Goal: Task Accomplishment & Management: Use online tool/utility

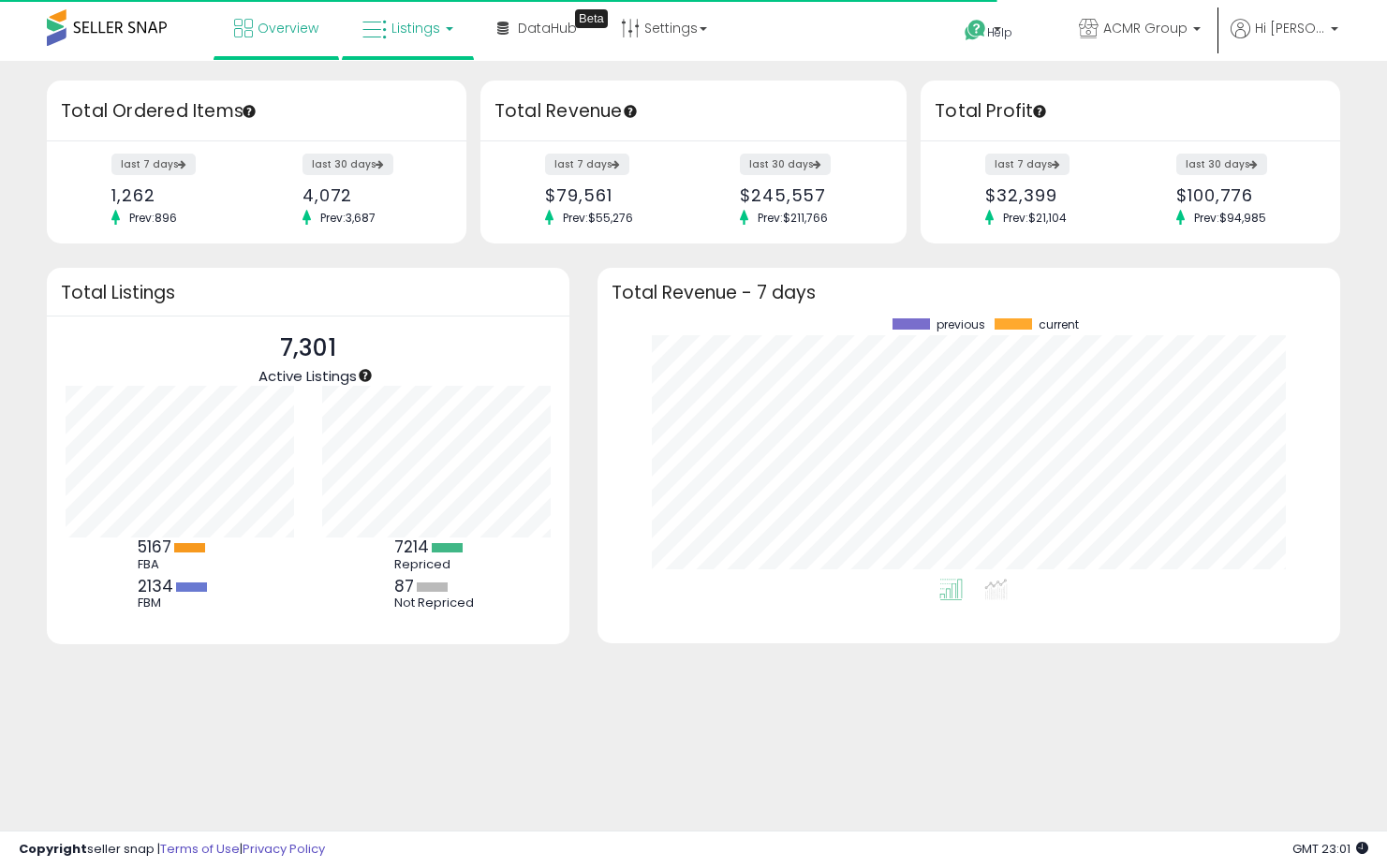
scroll to position [261, 705]
click at [405, 23] on span "Listings" at bounding box center [416, 29] width 49 height 19
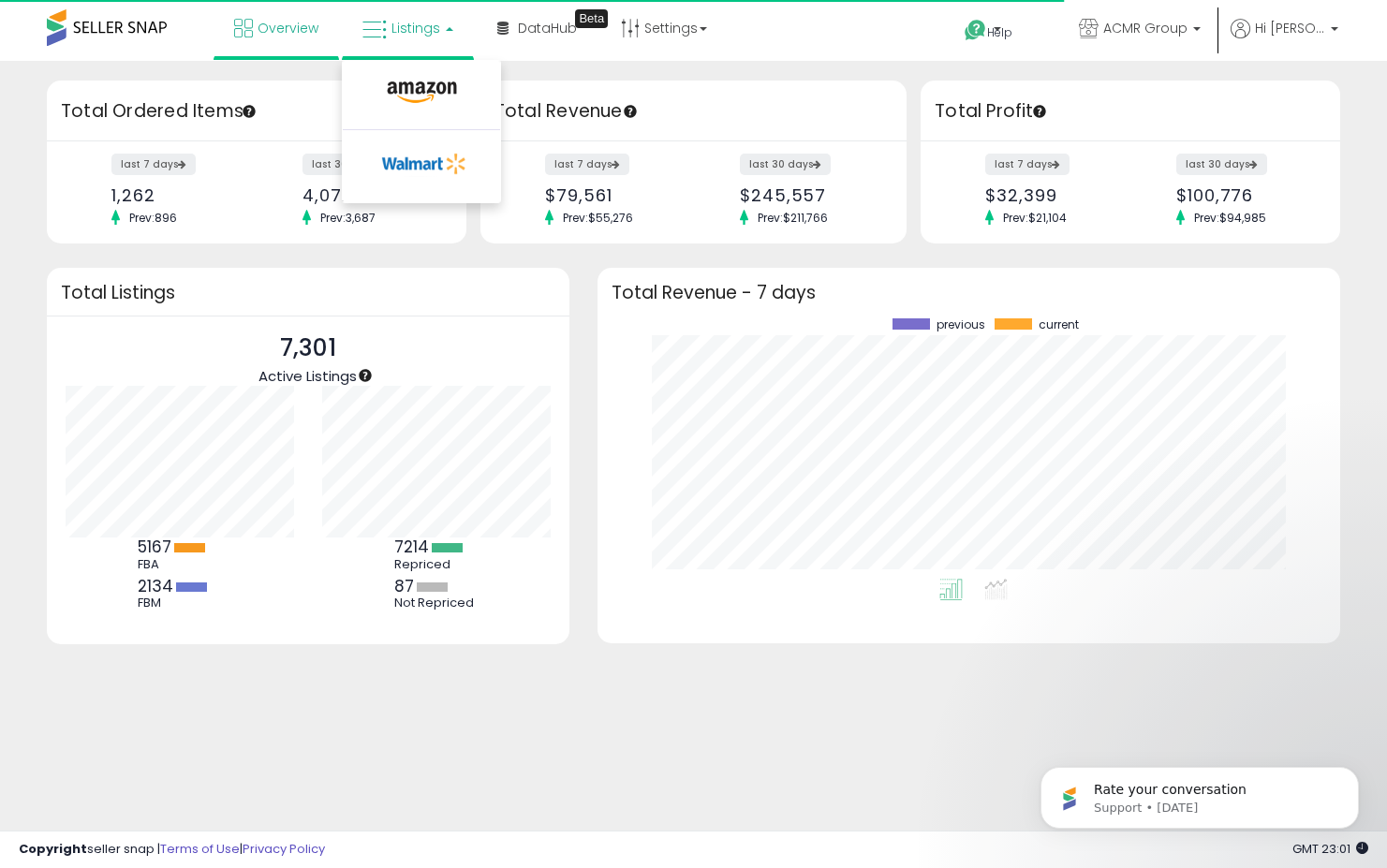
scroll to position [0, 0]
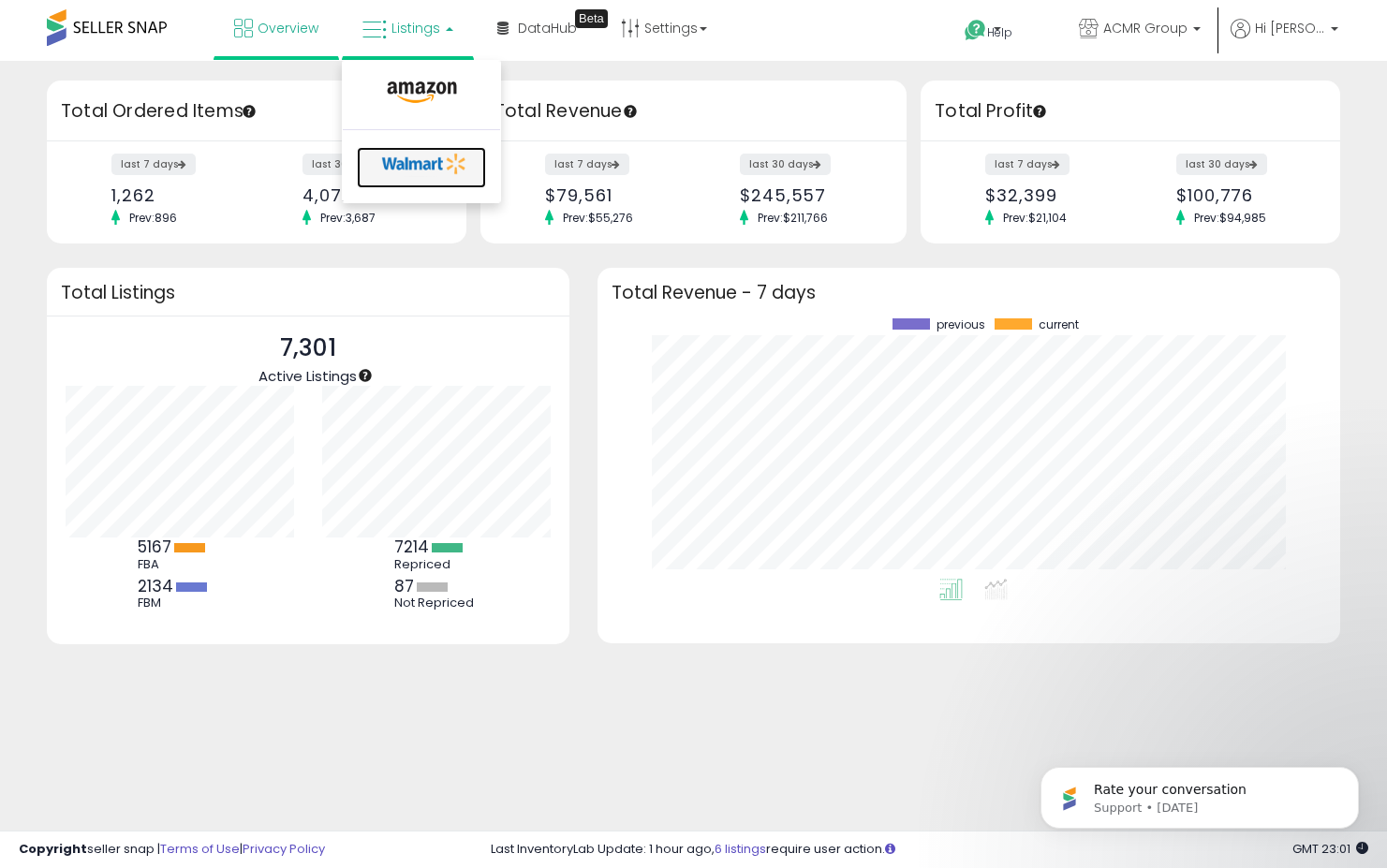
click at [409, 170] on icon at bounding box center [424, 163] width 98 height 28
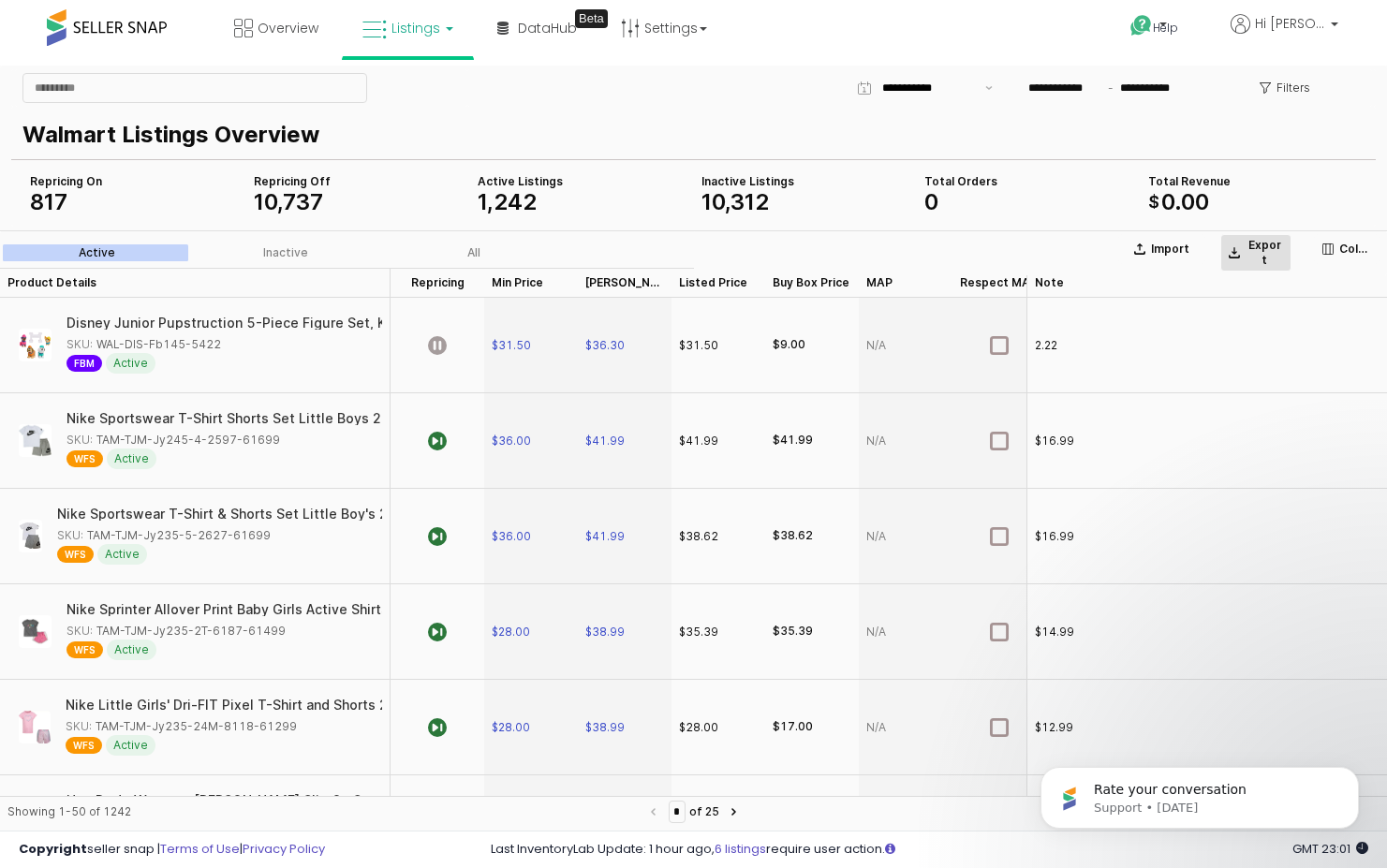
click at [1276, 247] on p "Export" at bounding box center [1264, 252] width 37 height 30
